Goal: Navigation & Orientation: Understand site structure

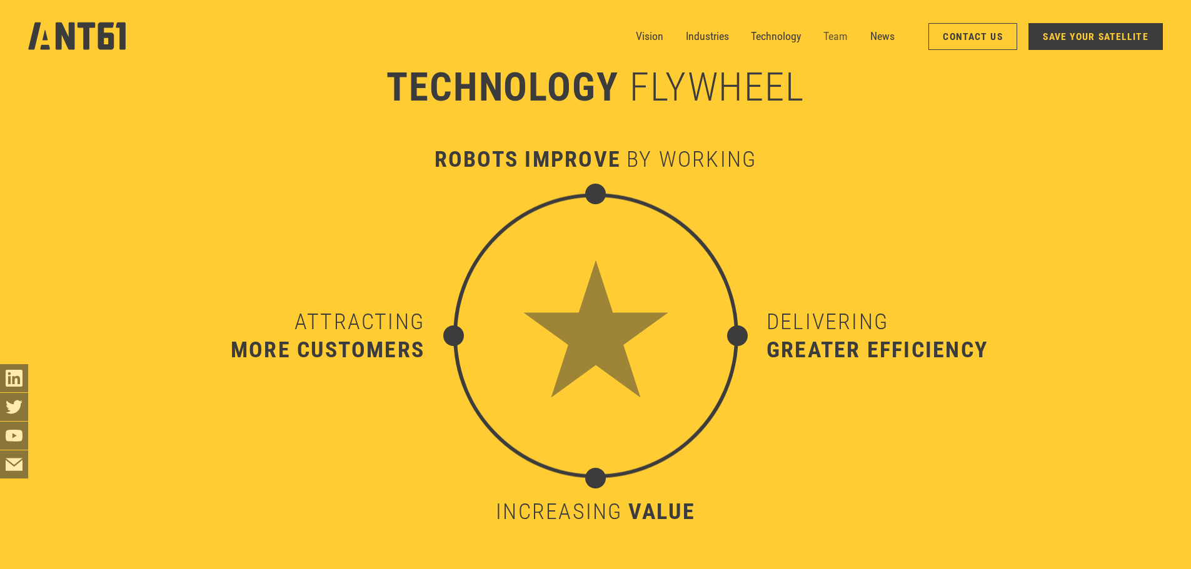
click at [828, 36] on link "Team" at bounding box center [835, 37] width 24 height 28
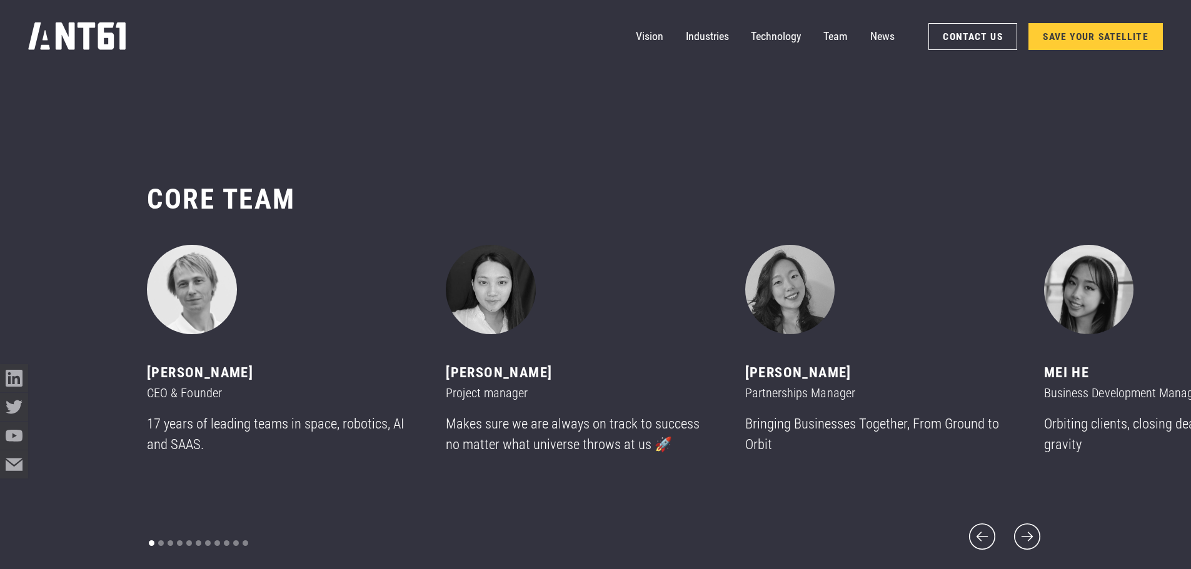
scroll to position [6759, 0]
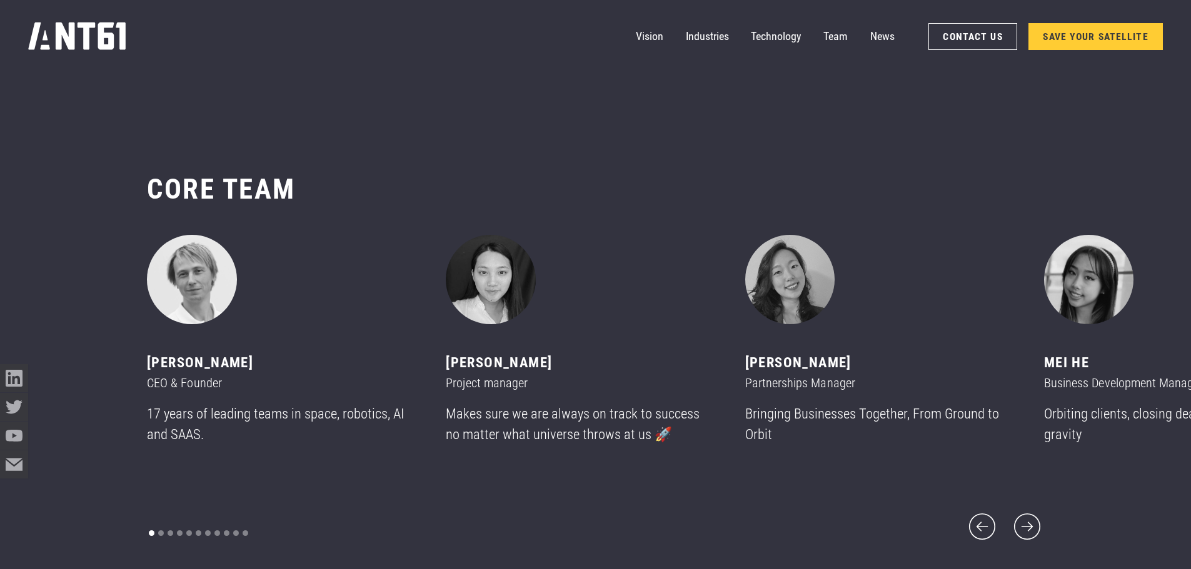
click at [798, 430] on p "Bringing Businesses Together, From Ground to Orbit" at bounding box center [877, 425] width 265 height 42
click at [521, 443] on p "Makes sure we are always on track to success no matter what universe throws at …" at bounding box center [578, 425] width 265 height 42
click at [485, 320] on img "2 of 11" at bounding box center [491, 280] width 90 height 90
click at [1028, 517] on icon "next slide" at bounding box center [1027, 527] width 26 height 26
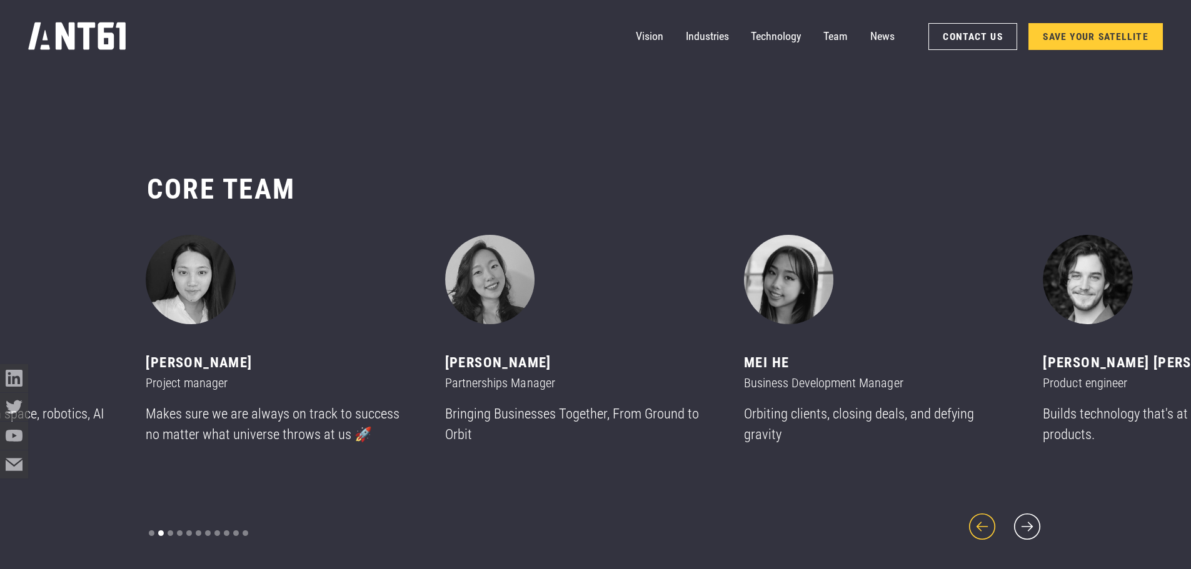
click at [986, 516] on icon "previous slide" at bounding box center [982, 527] width 34 height 34
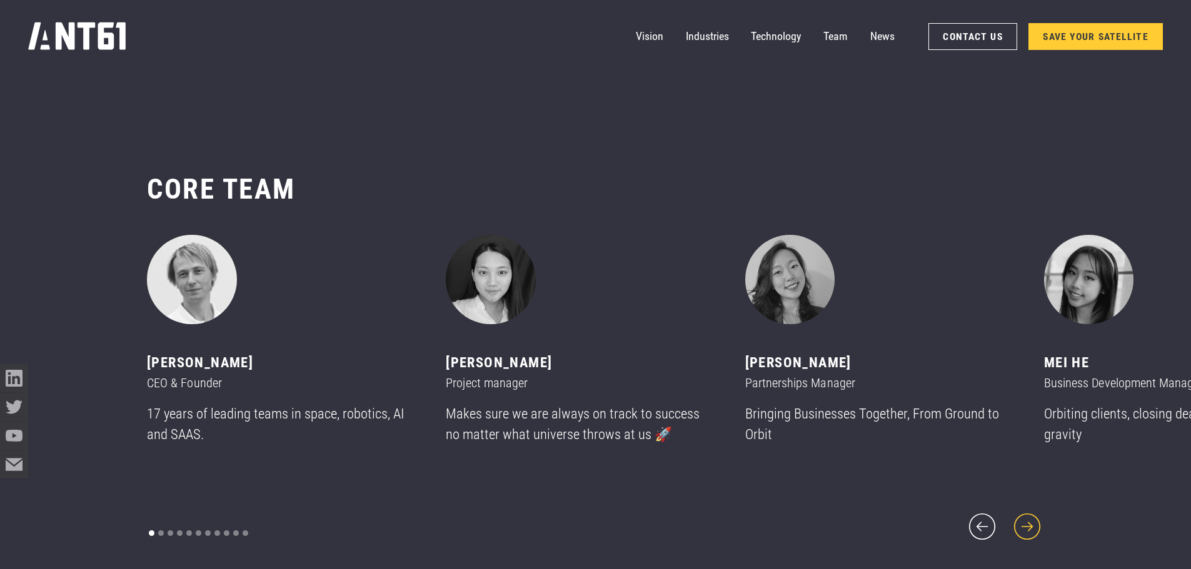
click at [1032, 518] on icon "next slide" at bounding box center [1027, 527] width 26 height 26
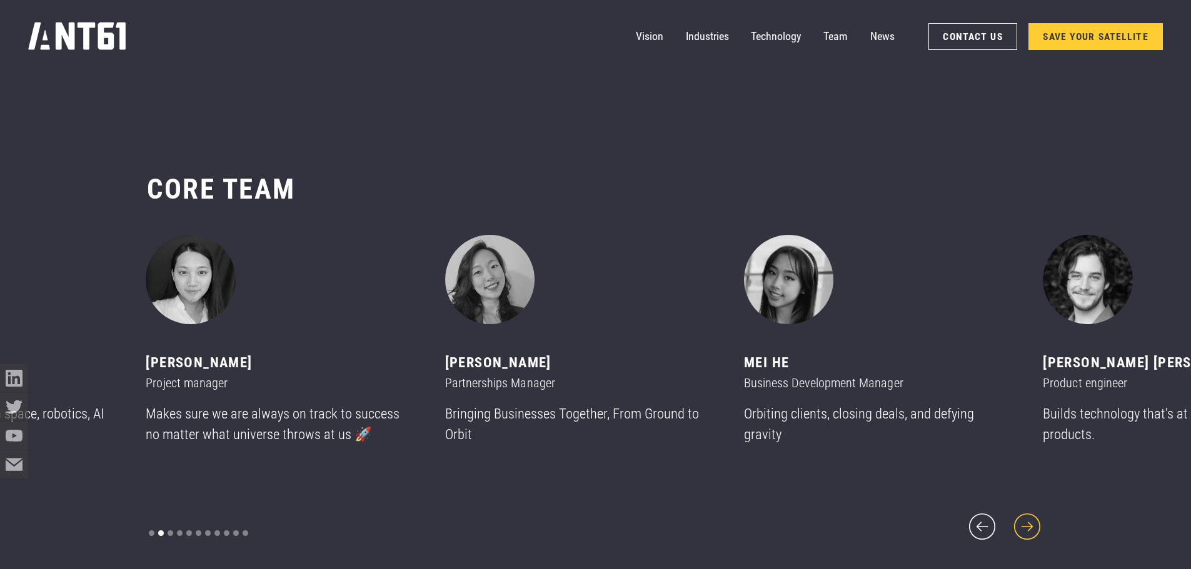
click at [1032, 518] on icon "next slide" at bounding box center [1027, 527] width 26 height 26
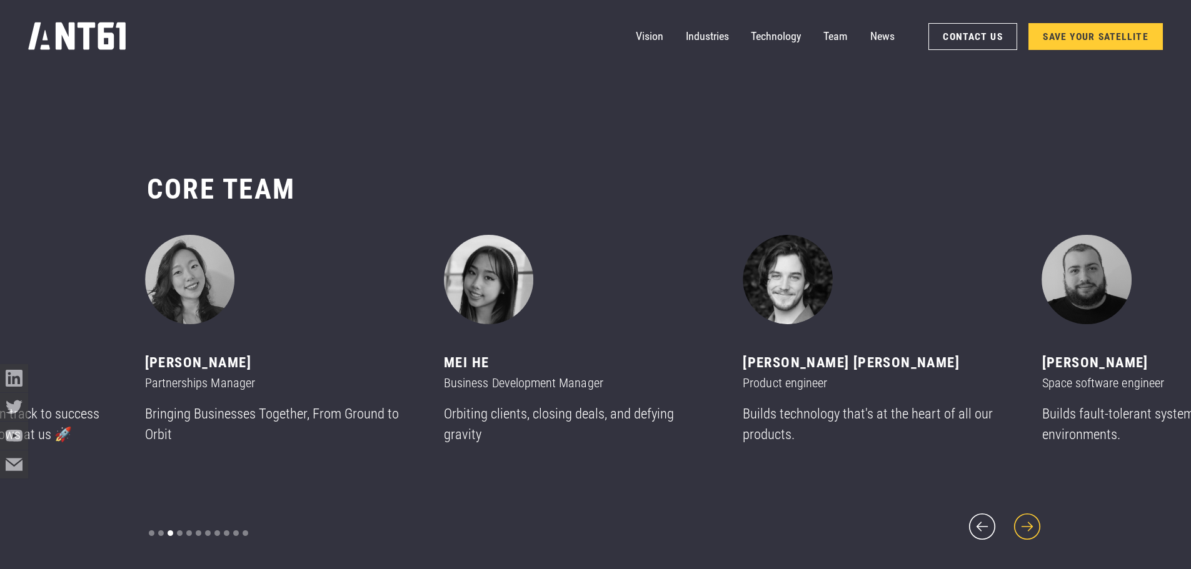
click at [1032, 518] on icon "next slide" at bounding box center [1027, 527] width 26 height 26
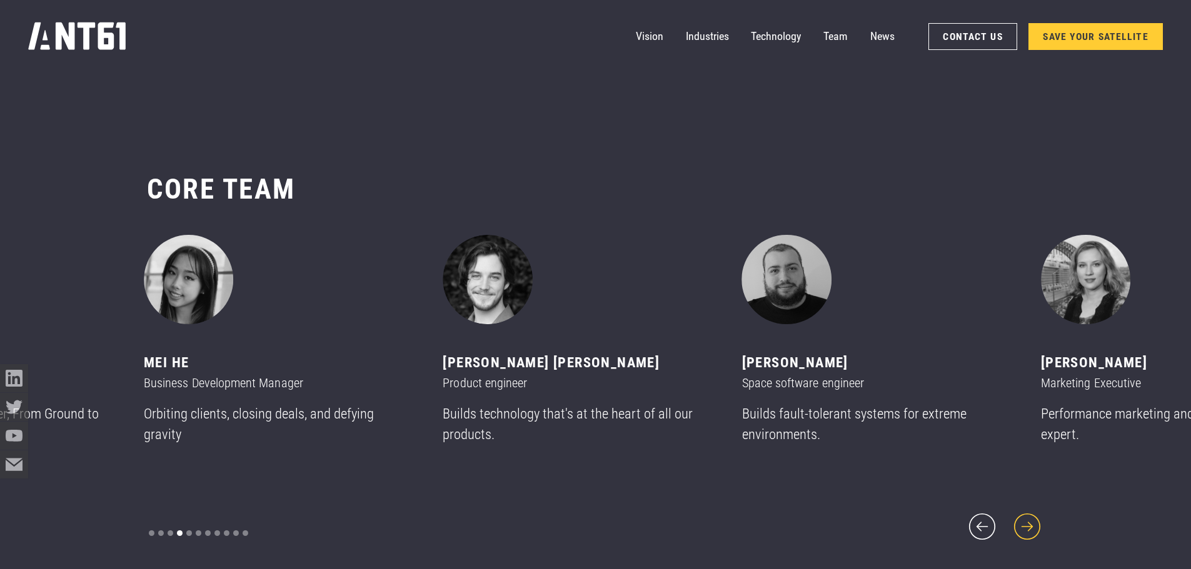
click at [1032, 518] on icon "next slide" at bounding box center [1027, 527] width 26 height 26
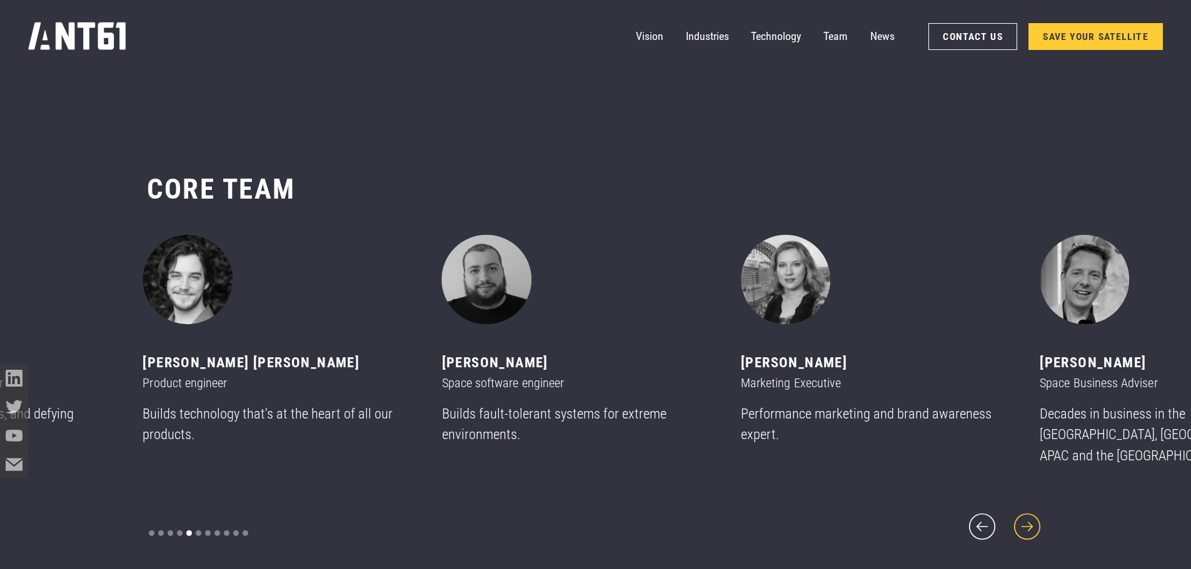
click at [1032, 518] on icon "next slide" at bounding box center [1027, 527] width 26 height 26
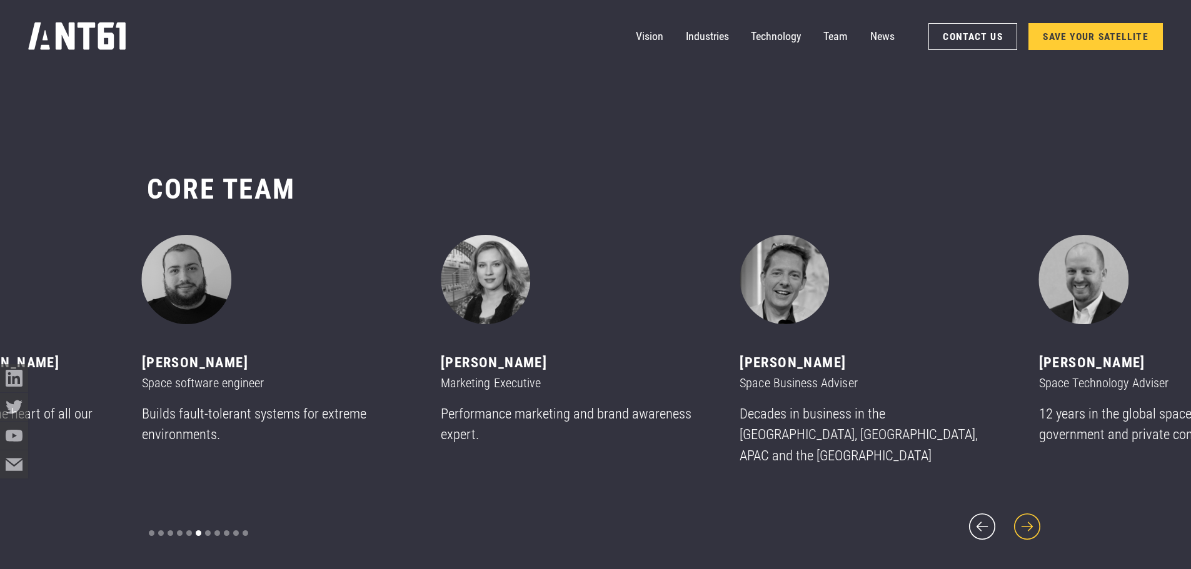
click at [1032, 518] on icon "next slide" at bounding box center [1027, 527] width 26 height 26
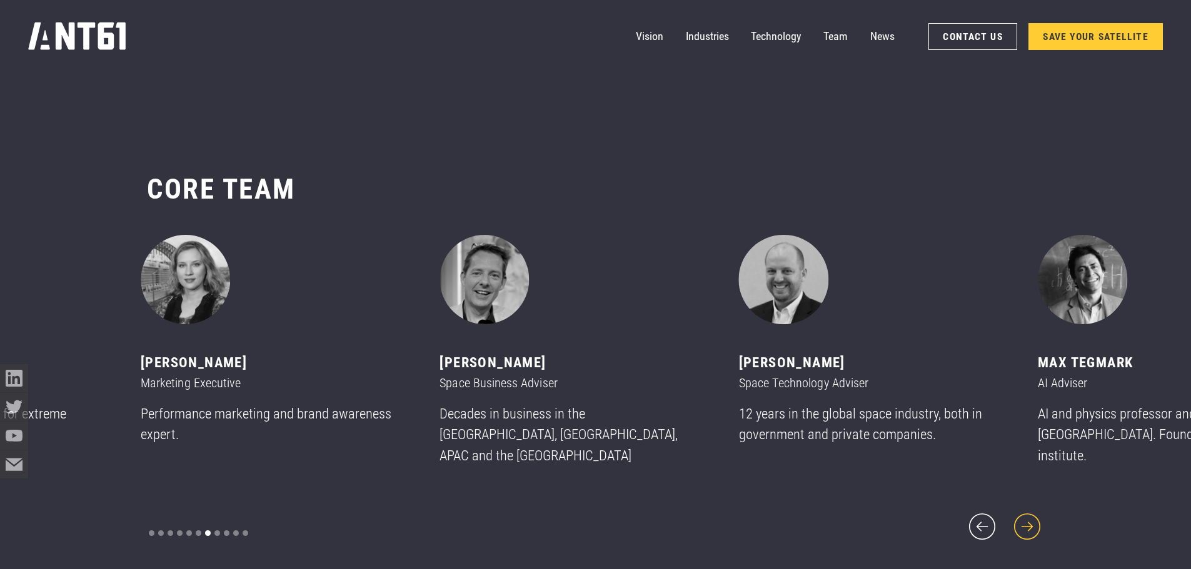
click at [1032, 518] on icon "next slide" at bounding box center [1027, 527] width 26 height 26
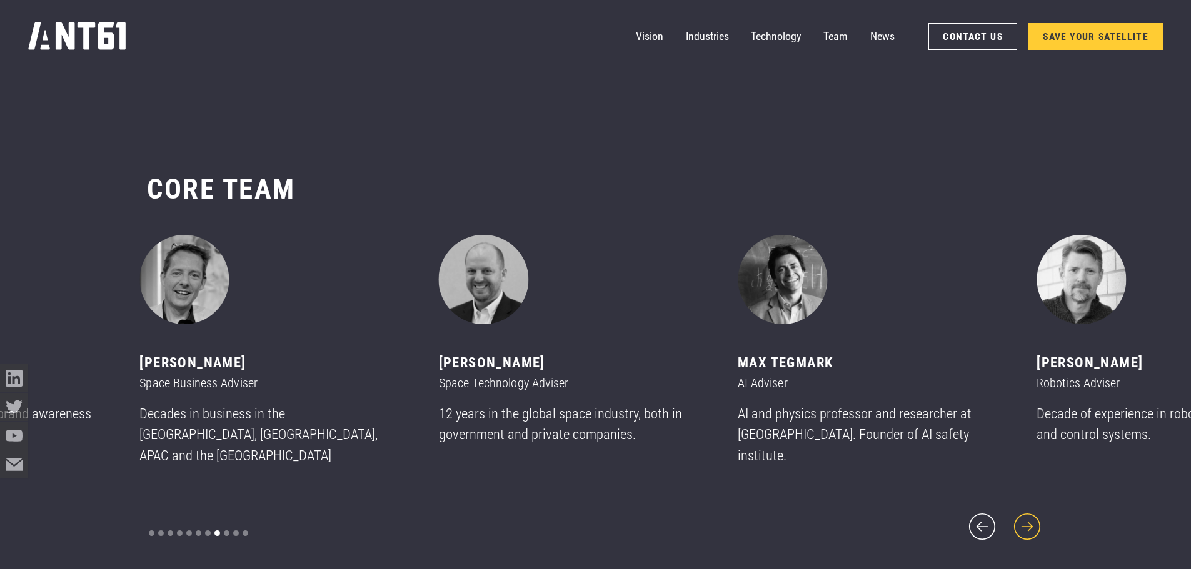
click at [1032, 518] on icon "next slide" at bounding box center [1027, 527] width 26 height 26
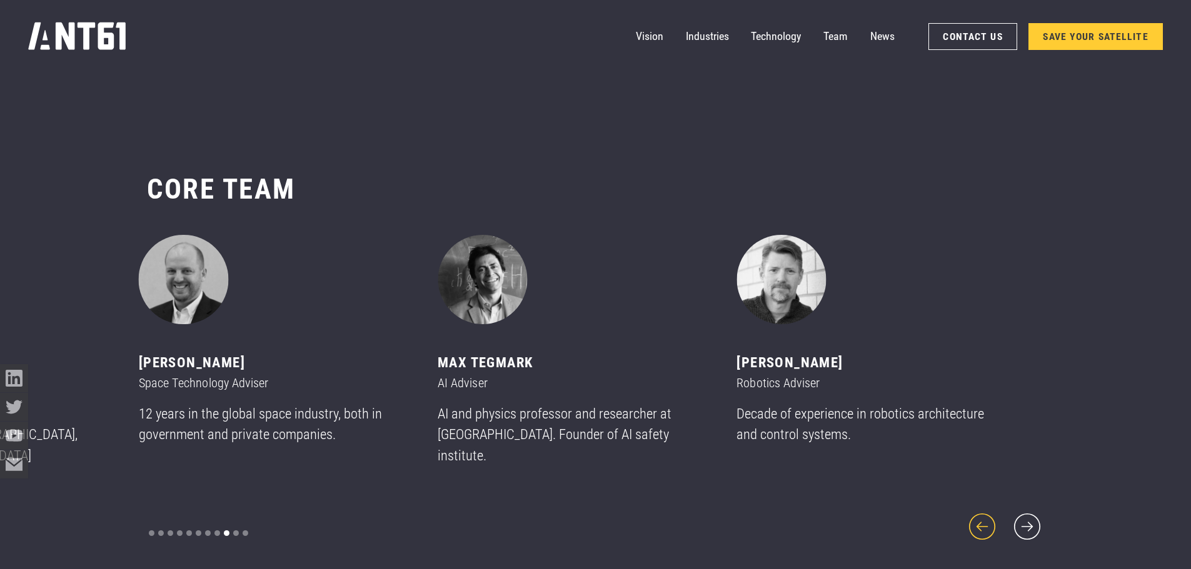
click at [986, 517] on icon "previous slide" at bounding box center [982, 527] width 26 height 26
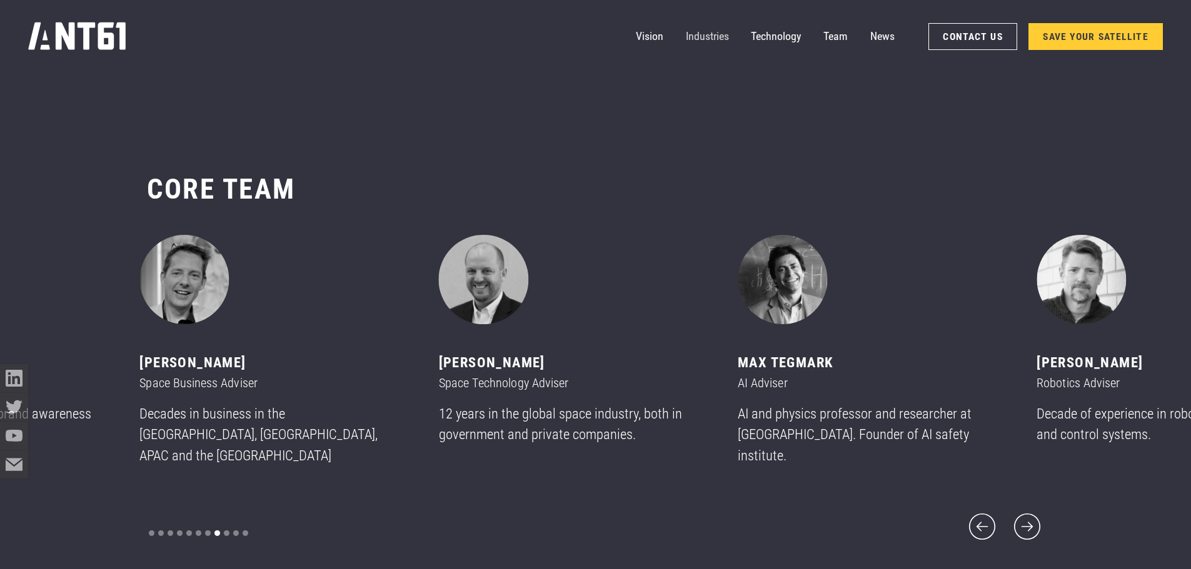
click at [704, 43] on link "Industries" at bounding box center [707, 37] width 43 height 28
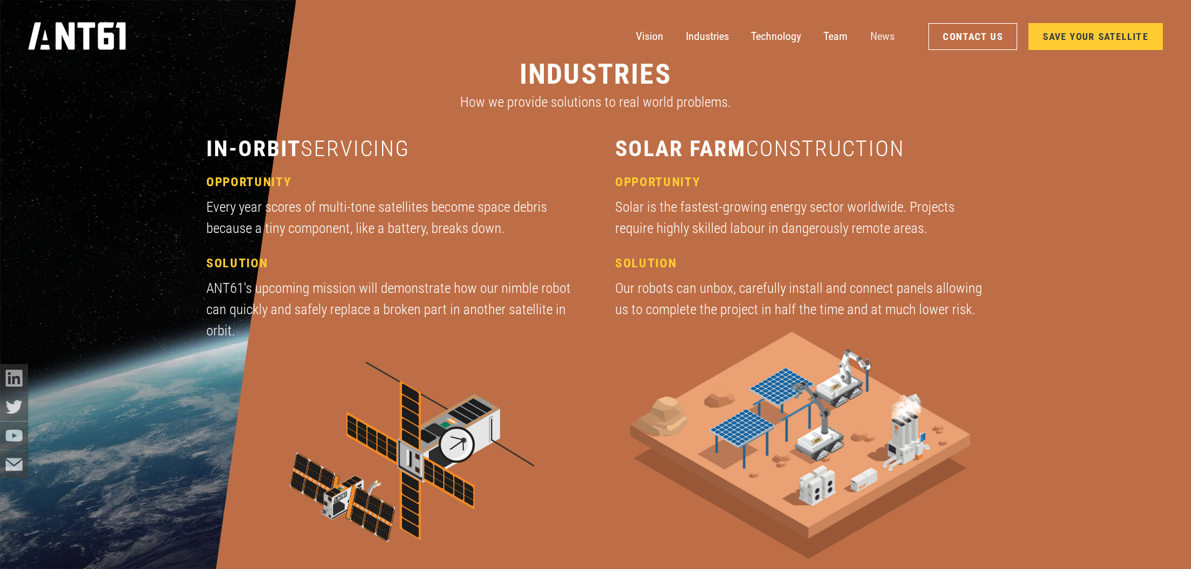
scroll to position [1891, 0]
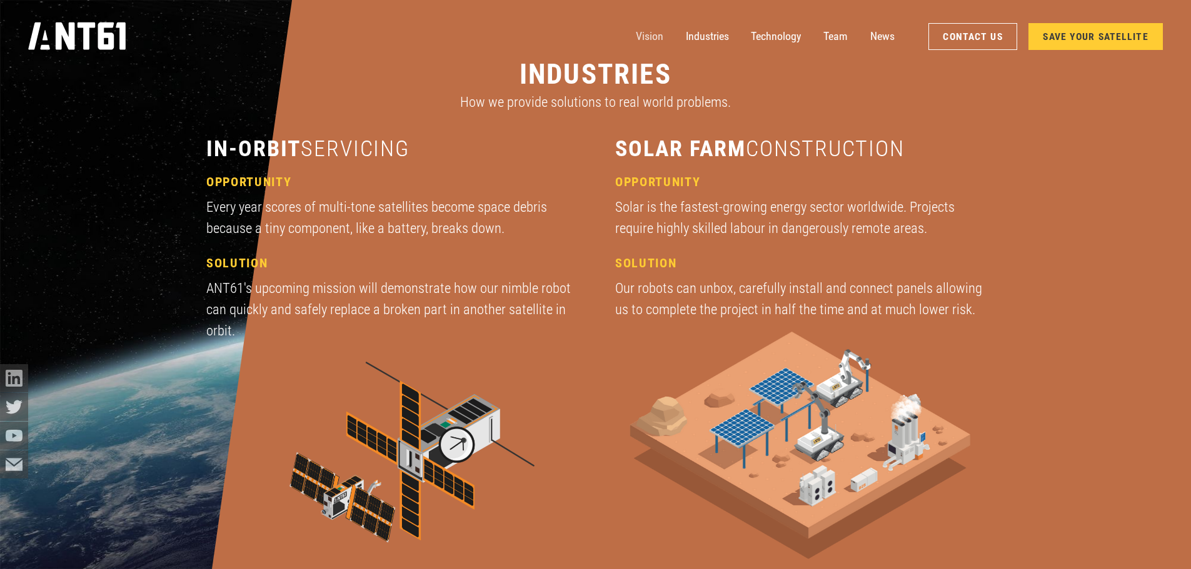
click at [649, 35] on link "Vision" at bounding box center [650, 37] width 28 height 28
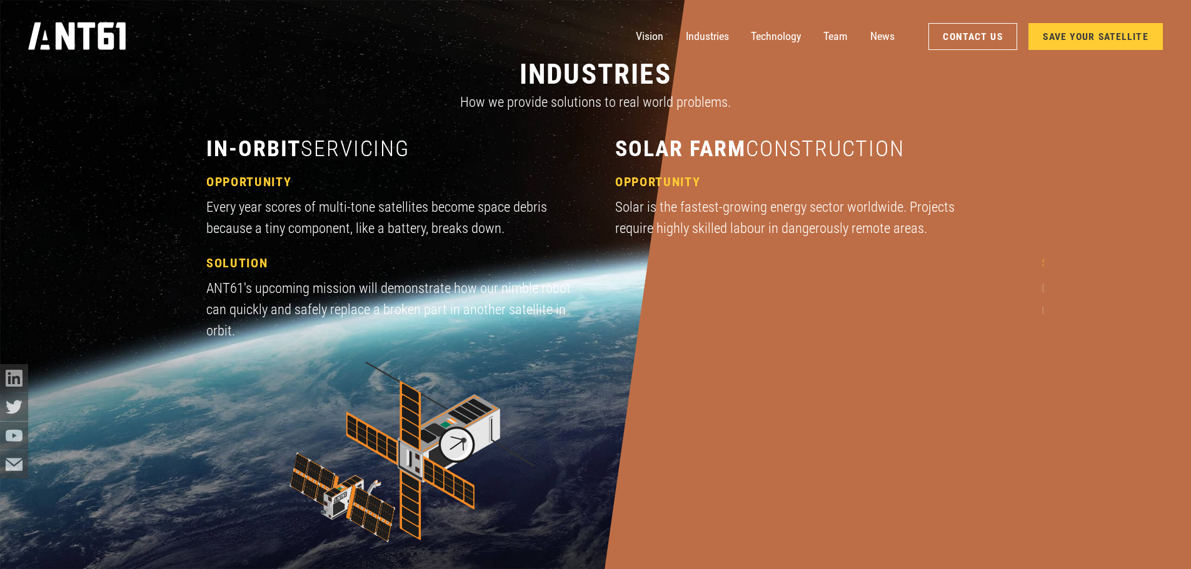
scroll to position [1625, 0]
click at [726, 34] on link "Industries" at bounding box center [707, 37] width 43 height 28
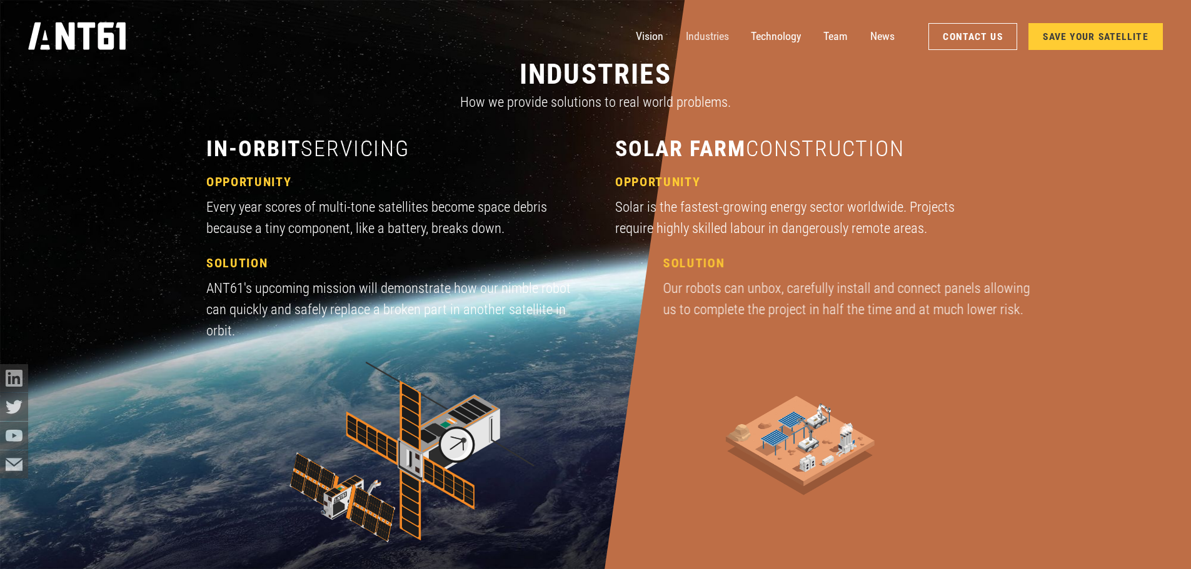
scroll to position [1703, 0]
